Goal: Book appointment/travel/reservation

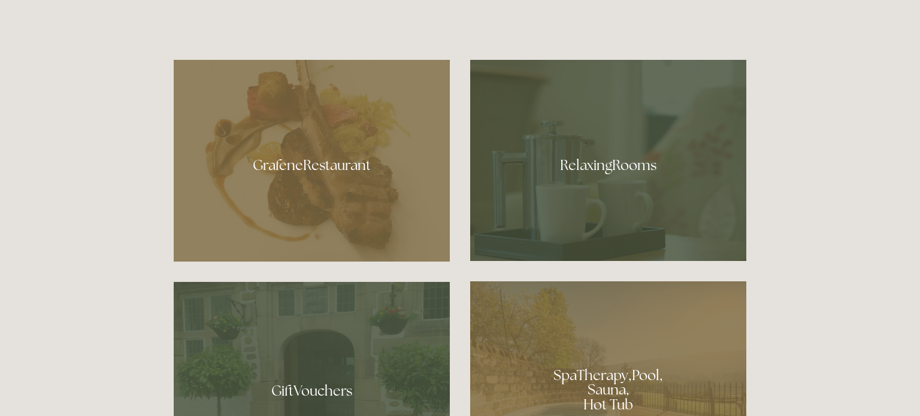
scroll to position [803, 0]
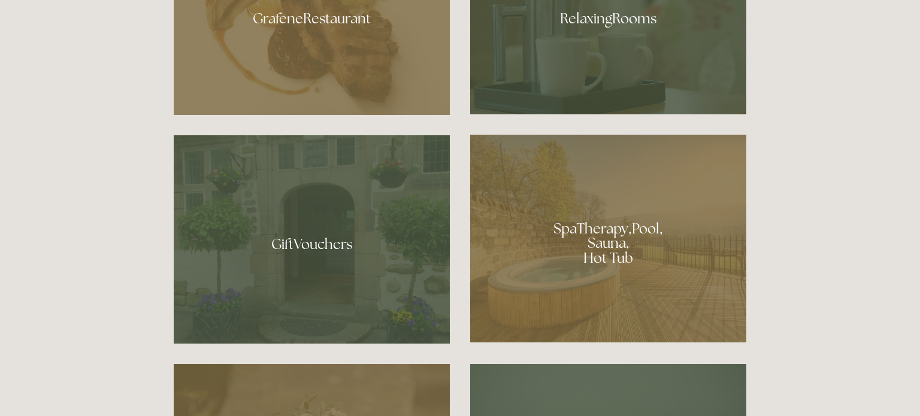
click at [646, 273] on div at bounding box center [608, 239] width 276 height 208
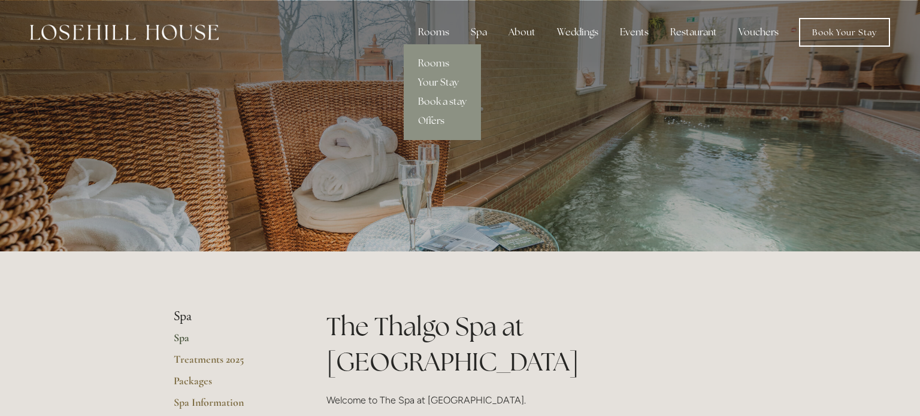
click at [436, 30] on div "Rooms" at bounding box center [434, 32] width 50 height 24
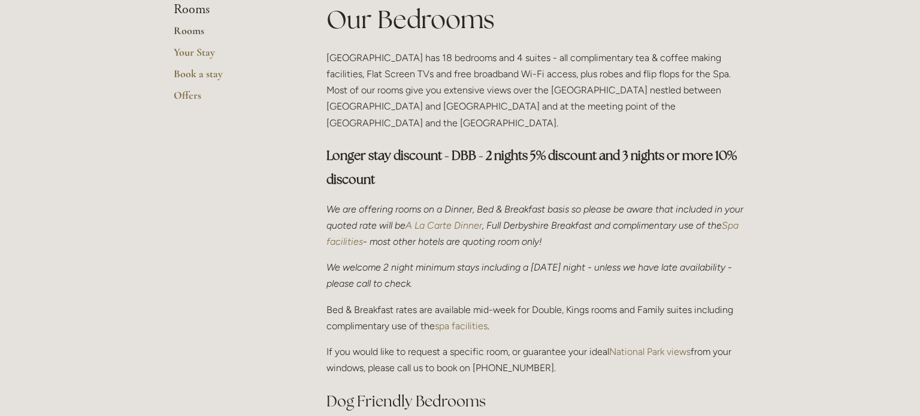
scroll to position [308, 0]
click at [639, 346] on link "National Park views" at bounding box center [649, 351] width 81 height 11
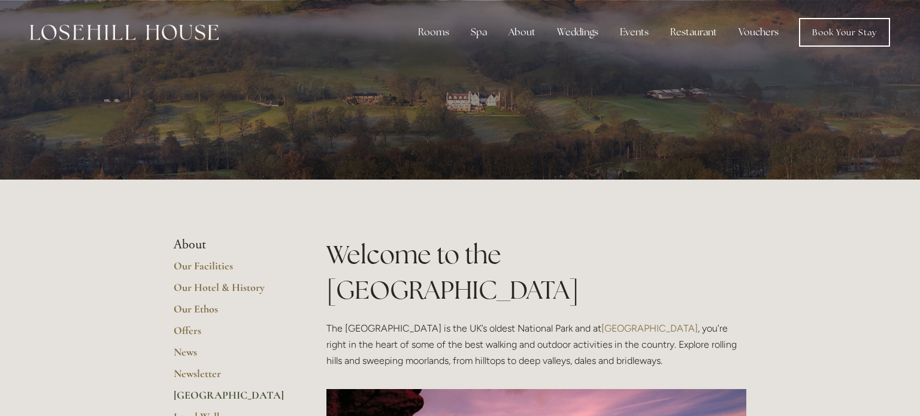
click at [709, 270] on h1 "Welcome to the Peak District" at bounding box center [537, 272] width 420 height 71
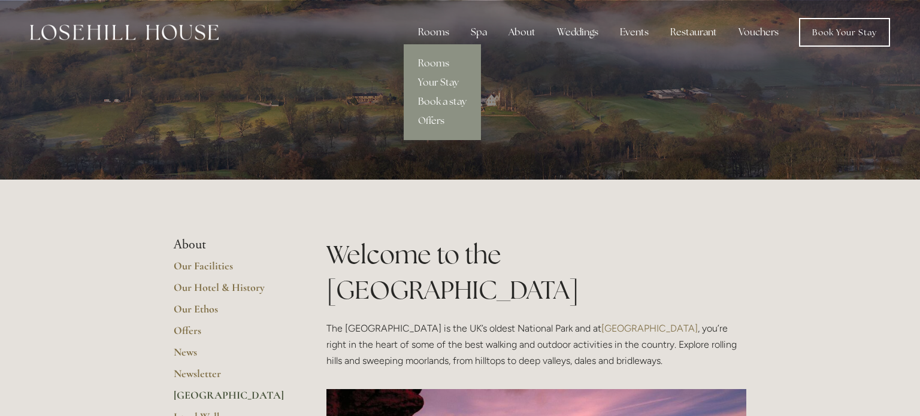
click at [430, 23] on div "Rooms" at bounding box center [434, 32] width 50 height 24
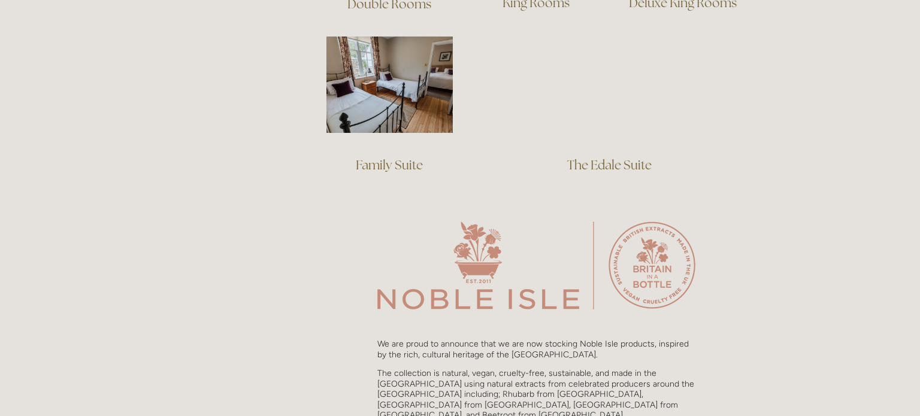
scroll to position [995, 0]
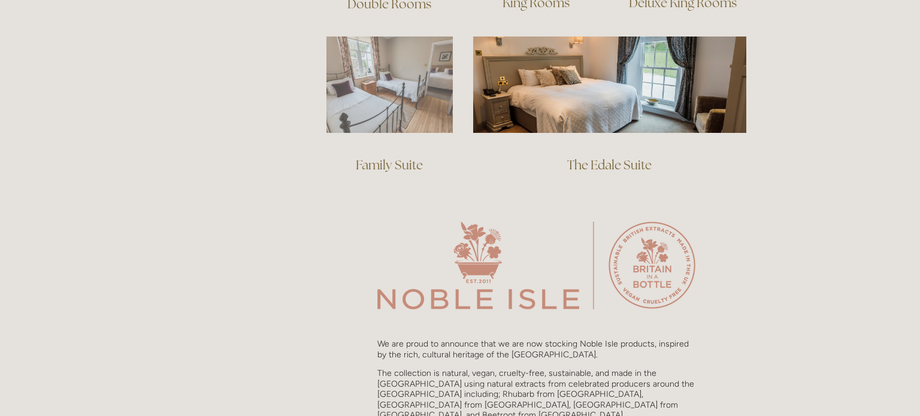
click at [400, 92] on img at bounding box center [390, 85] width 126 height 96
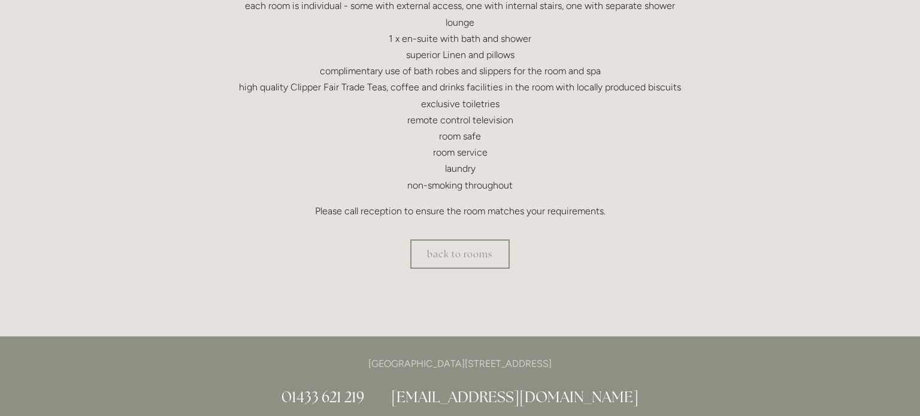
scroll to position [419, 0]
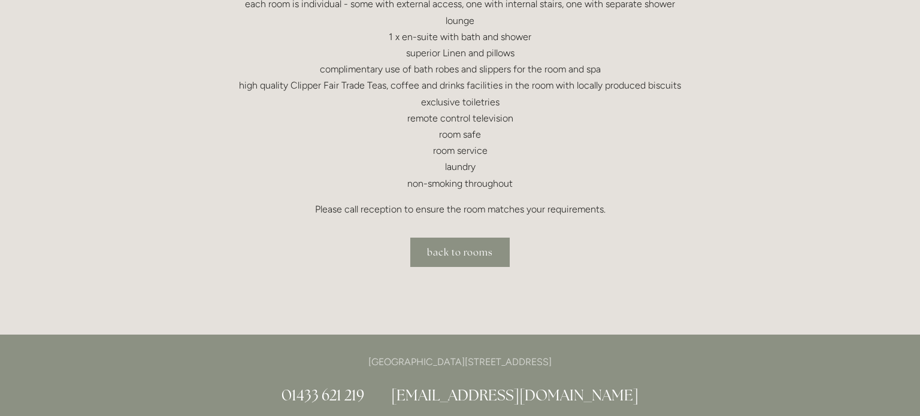
click at [485, 251] on link "back to rooms" at bounding box center [459, 252] width 99 height 29
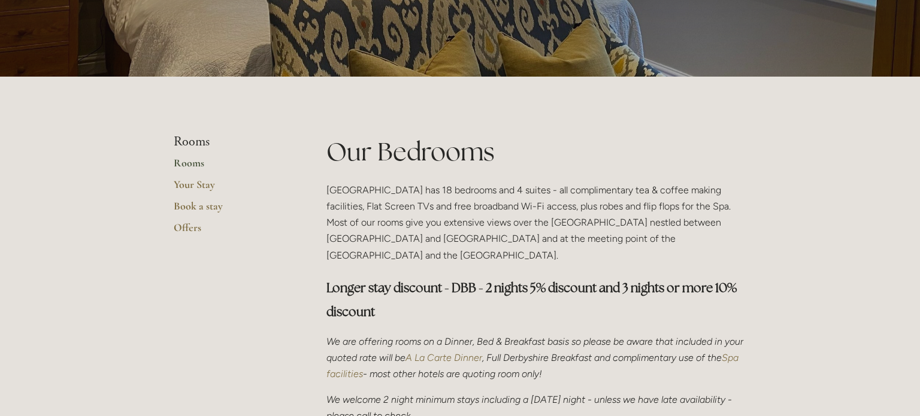
scroll to position [173, 0]
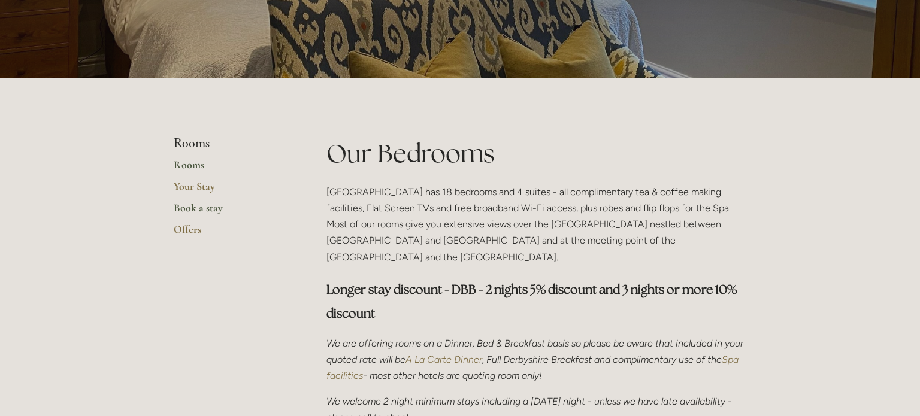
click at [218, 213] on link "Book a stay" at bounding box center [231, 212] width 114 height 22
